Goal: Information Seeking & Learning: Understand process/instructions

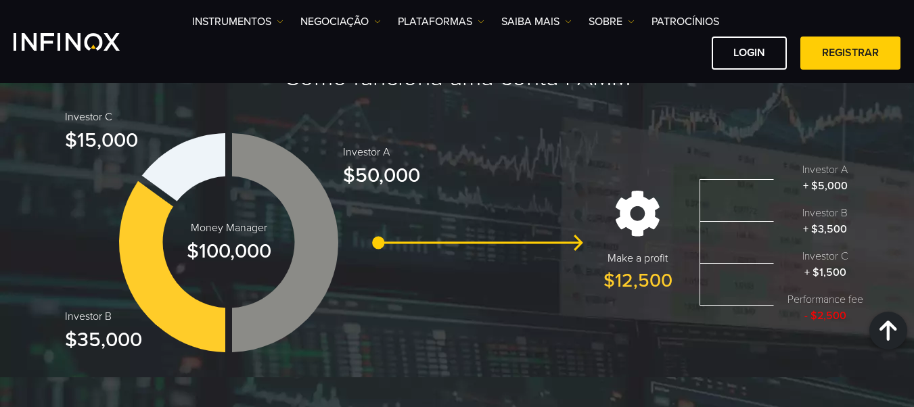
scroll to position [1352, 0]
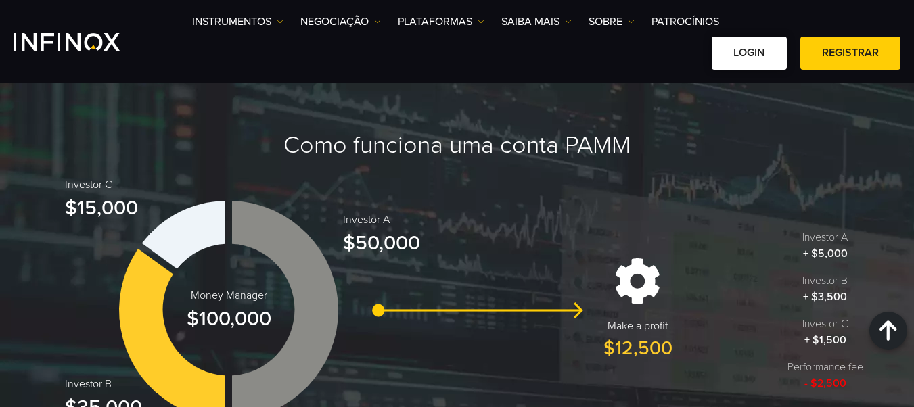
click at [755, 48] on link "Login" at bounding box center [748, 53] width 75 height 33
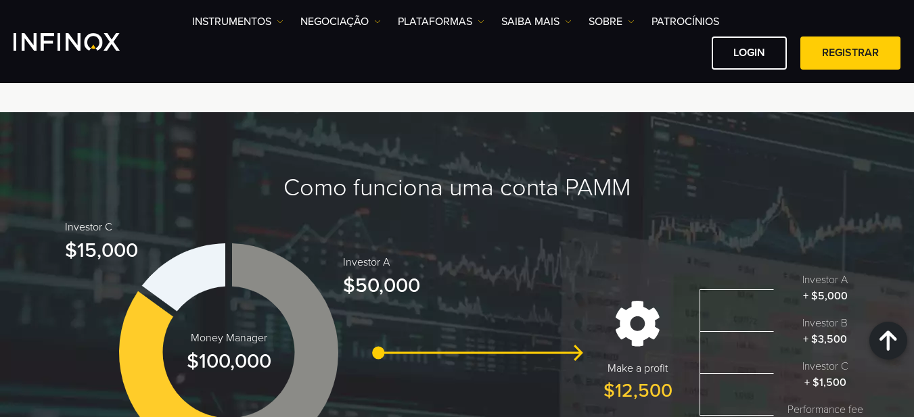
scroll to position [1242, 0]
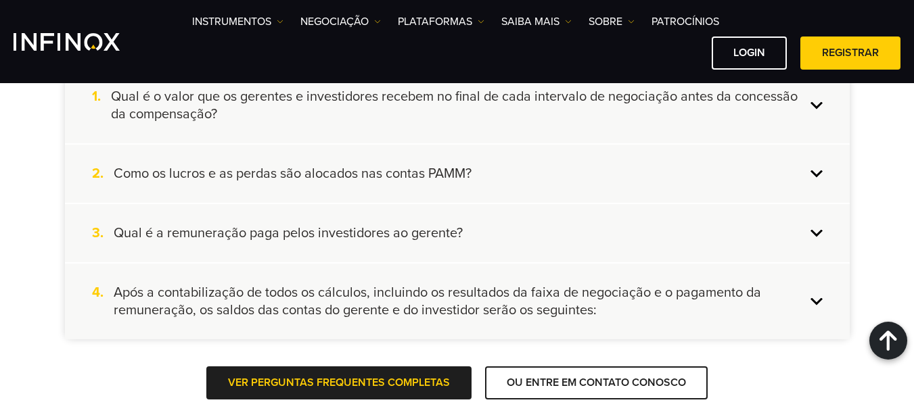
scroll to position [1961, 0]
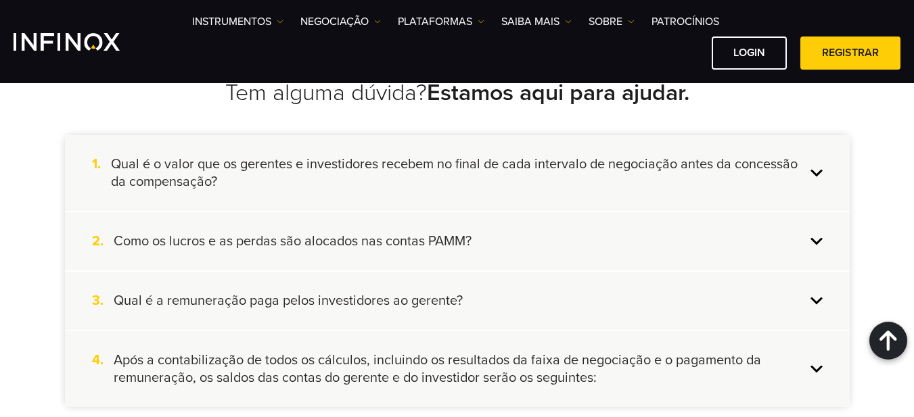
click at [273, 251] on div "2. Como os lucros e as perdas são alocados nas contas PAMM?" at bounding box center [457, 241] width 784 height 58
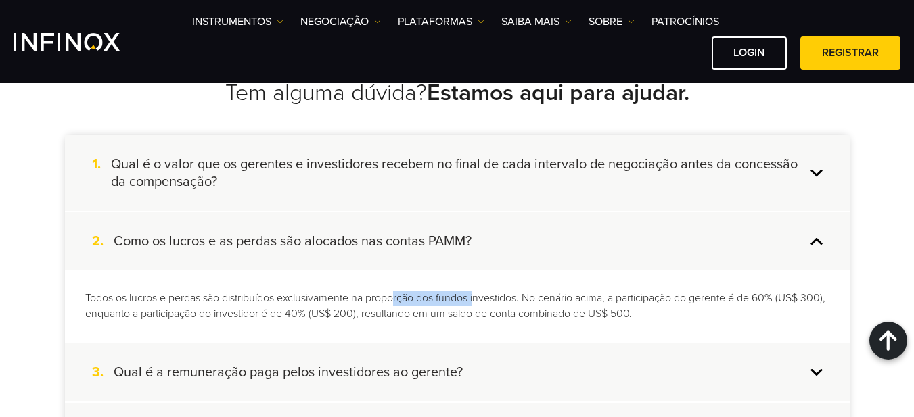
drag, startPoint x: 400, startPoint y: 299, endPoint x: 573, endPoint y: 299, distance: 173.1
click at [537, 299] on p "Todos os lucros e perdas são distribuídos exclusivamente na proporção dos fundo…" at bounding box center [457, 306] width 744 height 31
click at [675, 318] on p "Todos os lucros e perdas são distribuídos exclusivamente na proporção dos fundo…" at bounding box center [457, 306] width 744 height 31
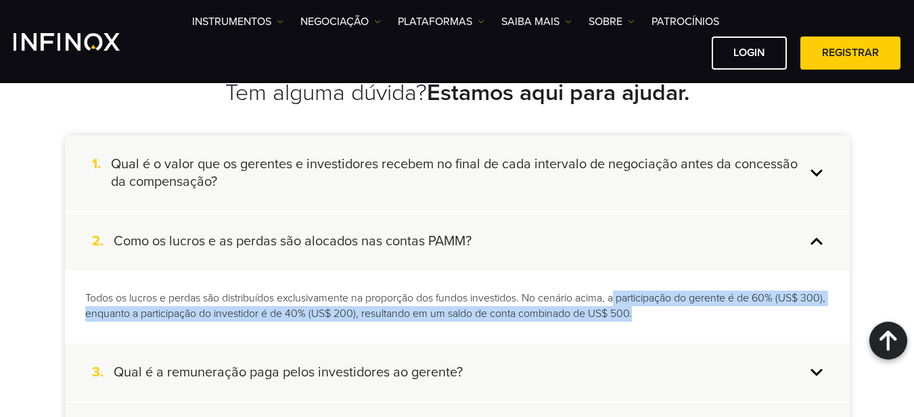
drag, startPoint x: 619, startPoint y: 292, endPoint x: 694, endPoint y: 311, distance: 77.4
click at [690, 310] on p "Todos os lucros e perdas são distribuídos exclusivamente na proporção dos fundo…" at bounding box center [457, 306] width 744 height 31
click at [705, 314] on p "Todos os lucros e perdas são distribuídos exclusivamente na proporção dos fundo…" at bounding box center [457, 306] width 744 height 31
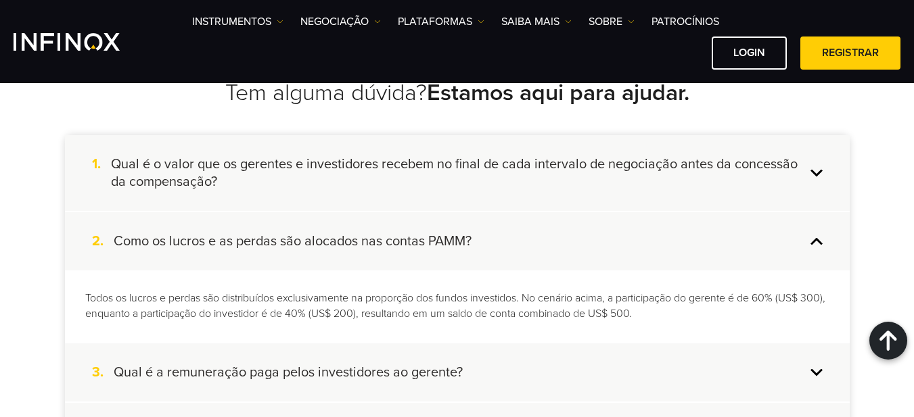
click at [402, 184] on h4 "Qual é o valor que os gerentes e investidores recebem no final de cada interval…" at bounding box center [458, 173] width 694 height 35
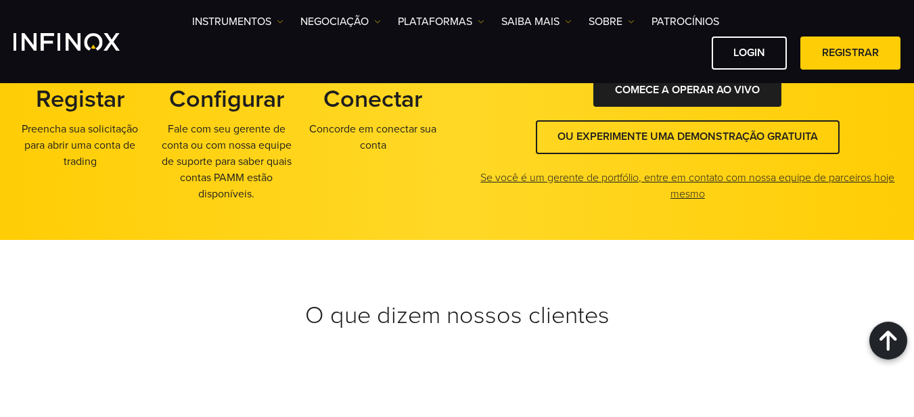
scroll to position [2502, 0]
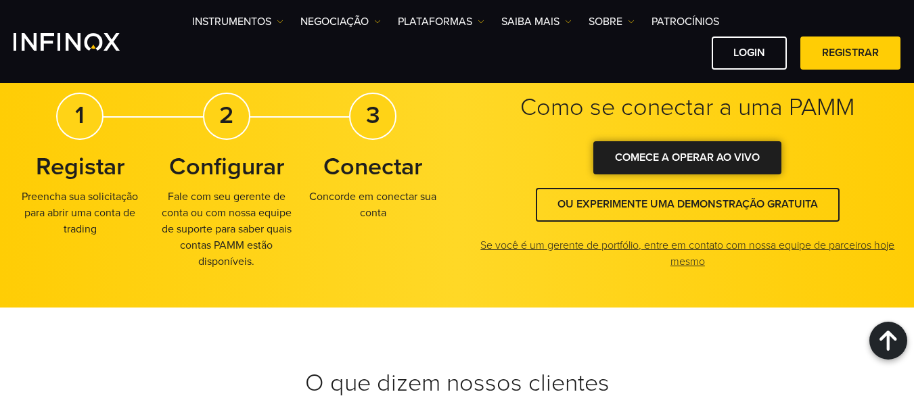
click at [685, 169] on link "COMECE A OPERAR AO VIVO" at bounding box center [687, 157] width 188 height 33
